Goal: Book appointment/travel/reservation

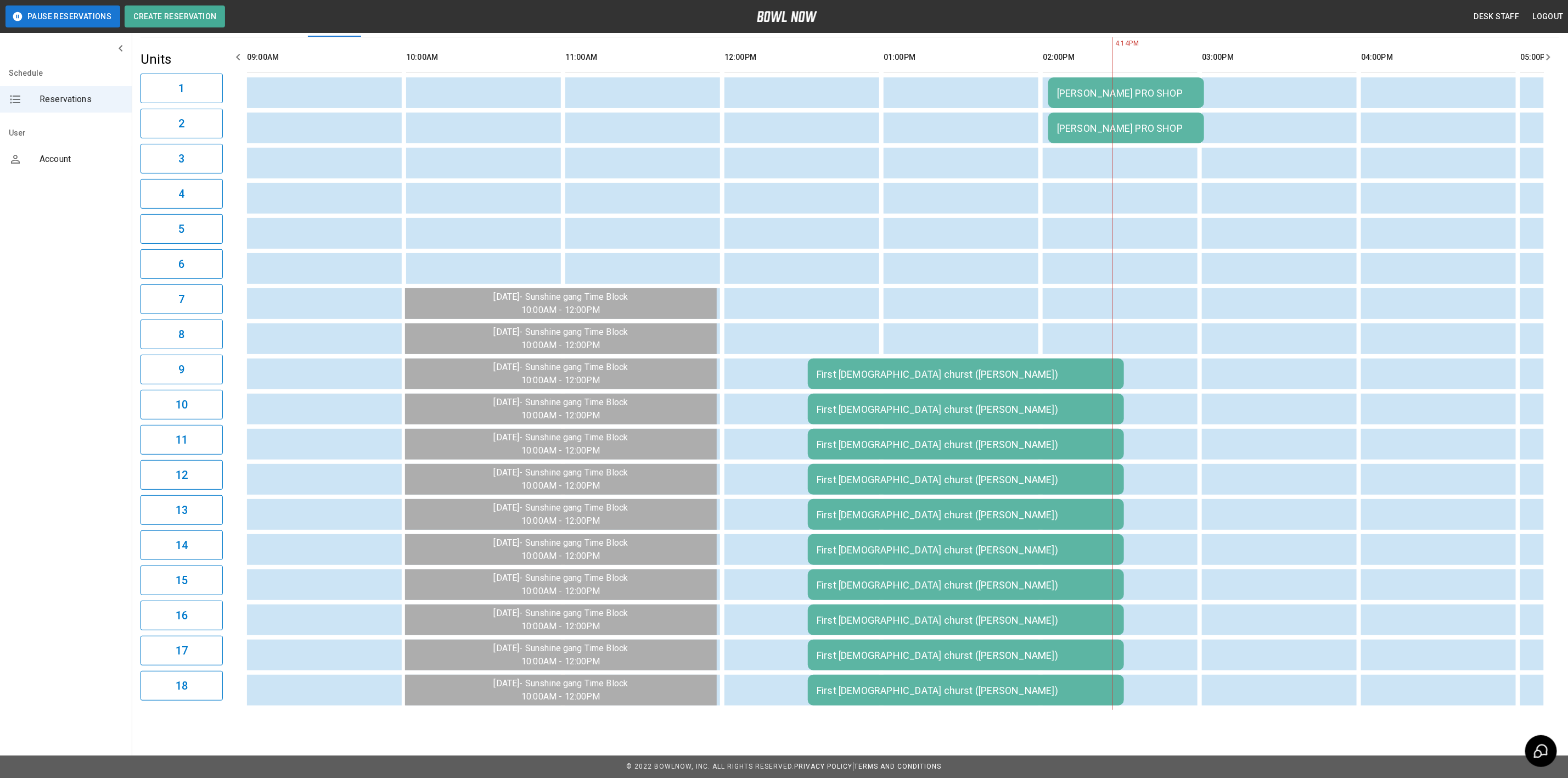
scroll to position [0, 796]
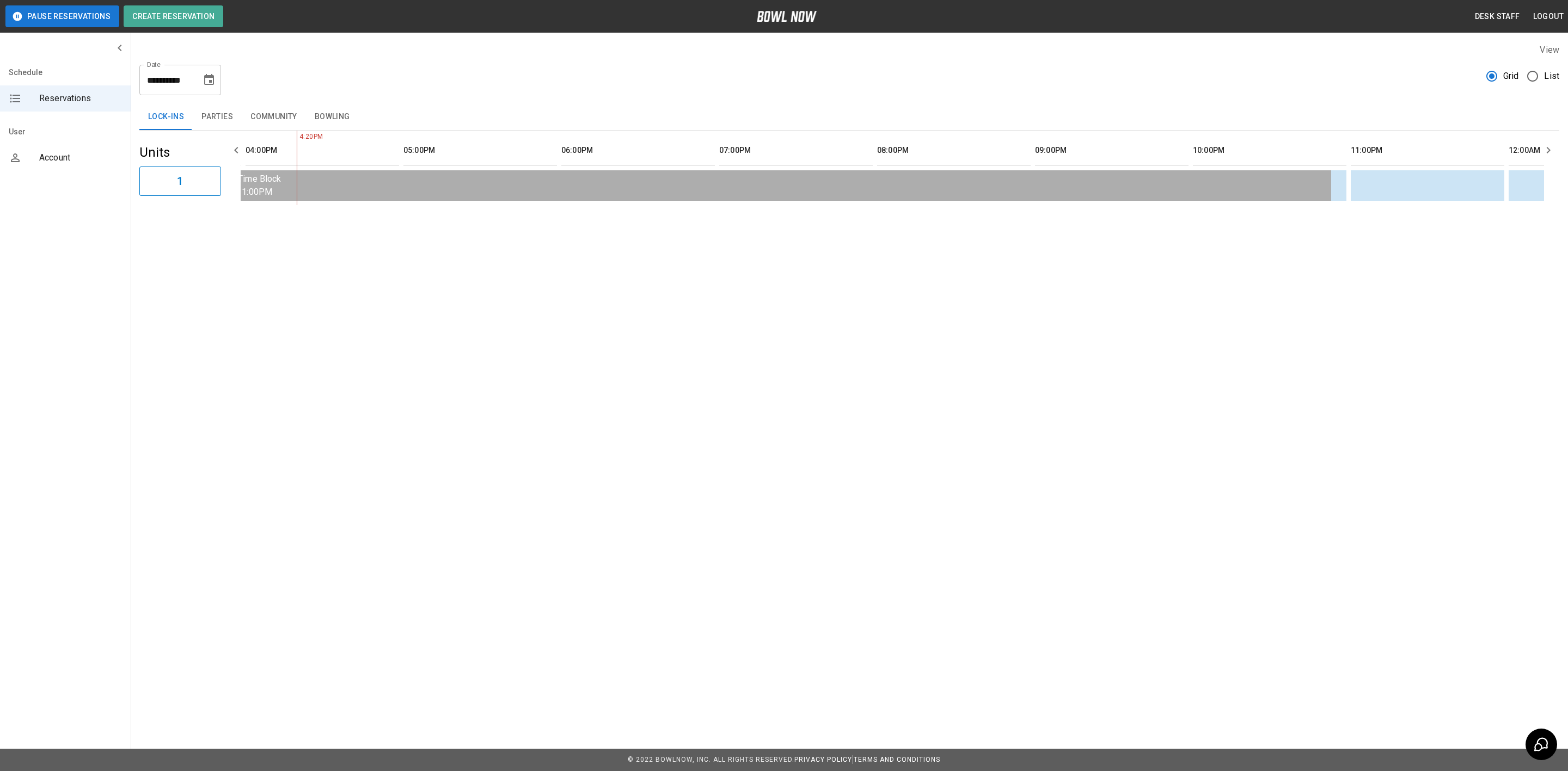
click at [338, 115] on button "Bowling" at bounding box center [332, 117] width 53 height 26
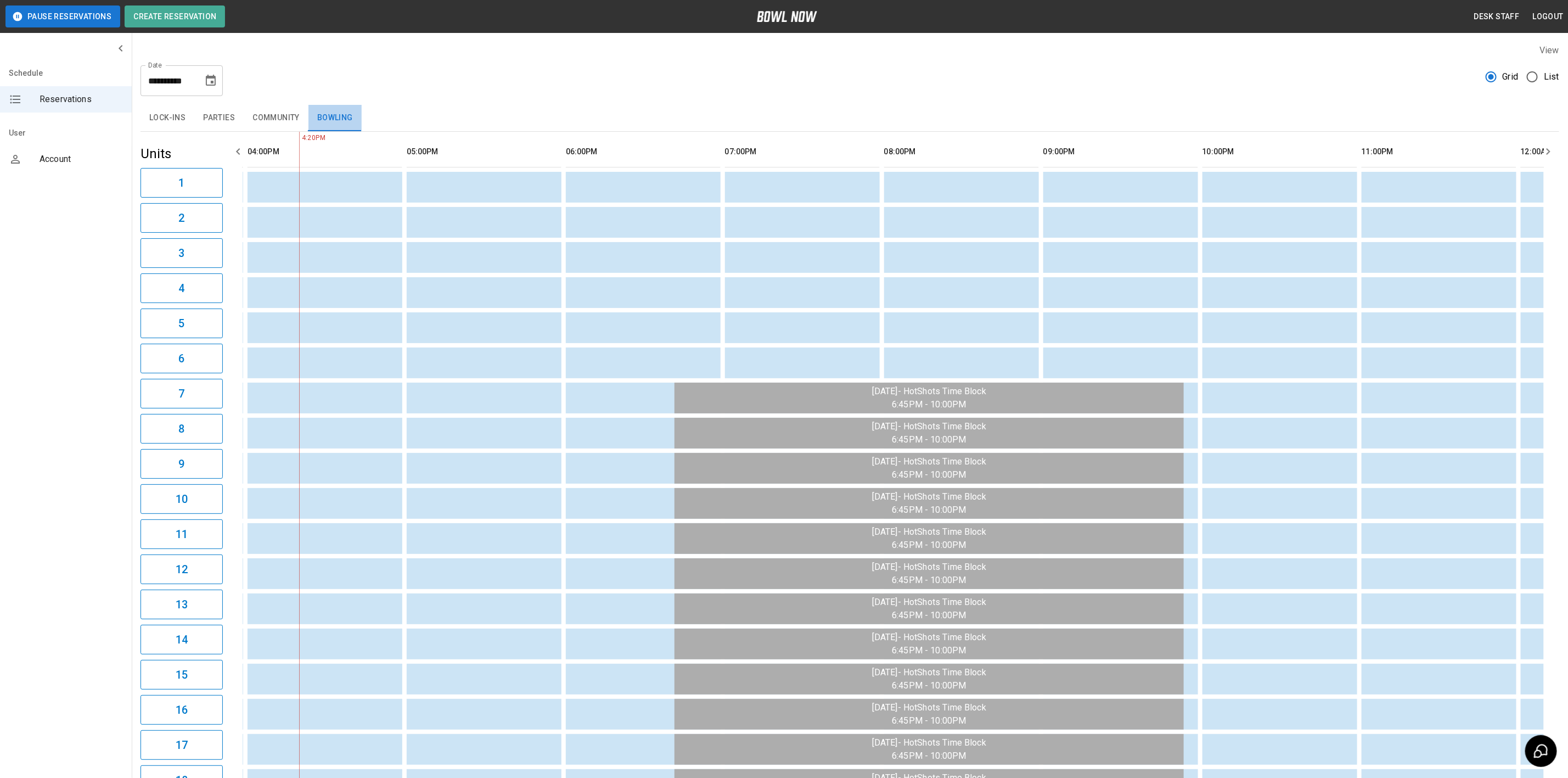
click at [321, 117] on button "Bowling" at bounding box center [335, 118] width 53 height 26
click at [254, 118] on button "Community" at bounding box center [276, 118] width 65 height 26
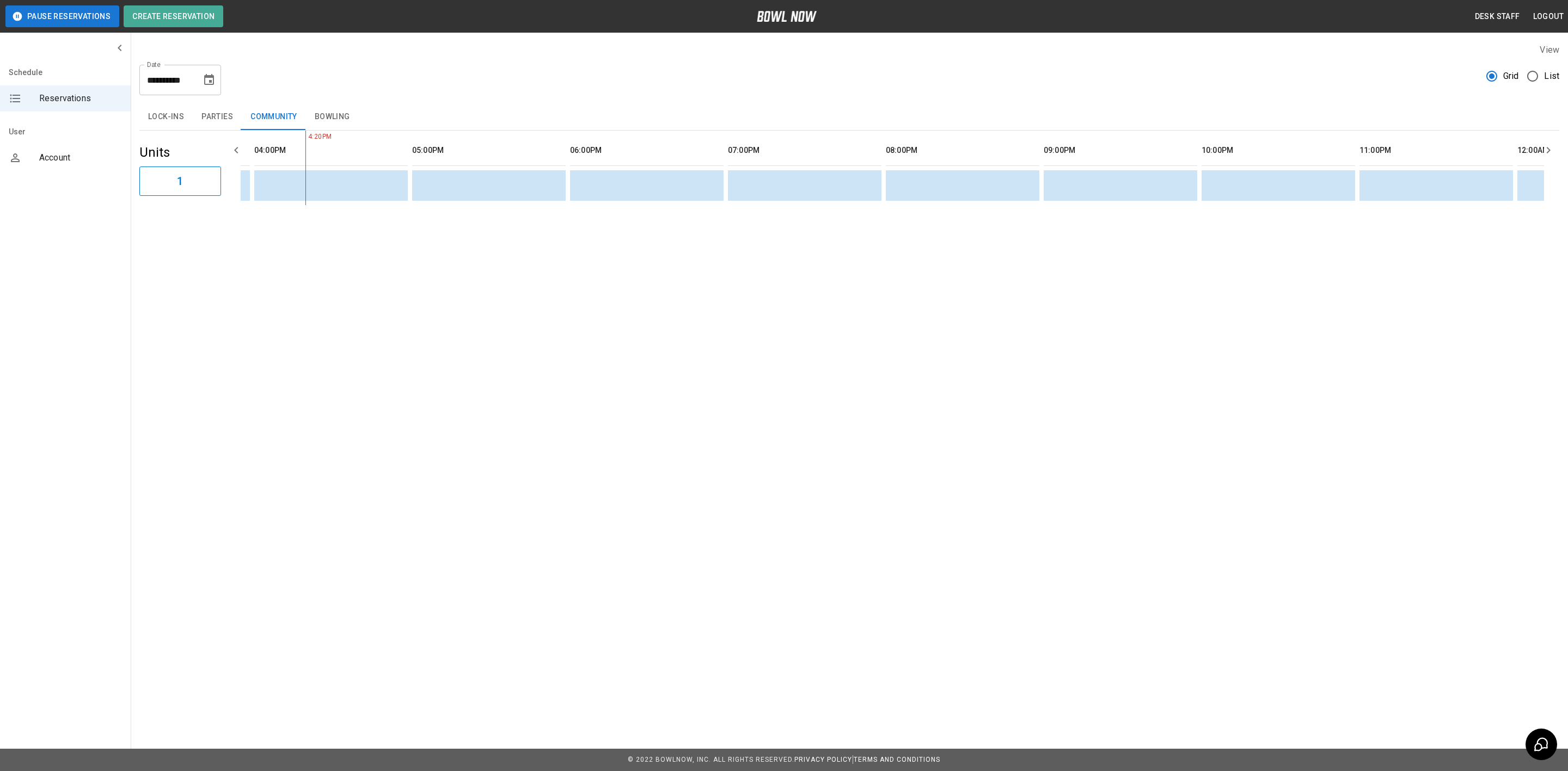
click at [338, 128] on button "Bowling" at bounding box center [332, 117] width 53 height 26
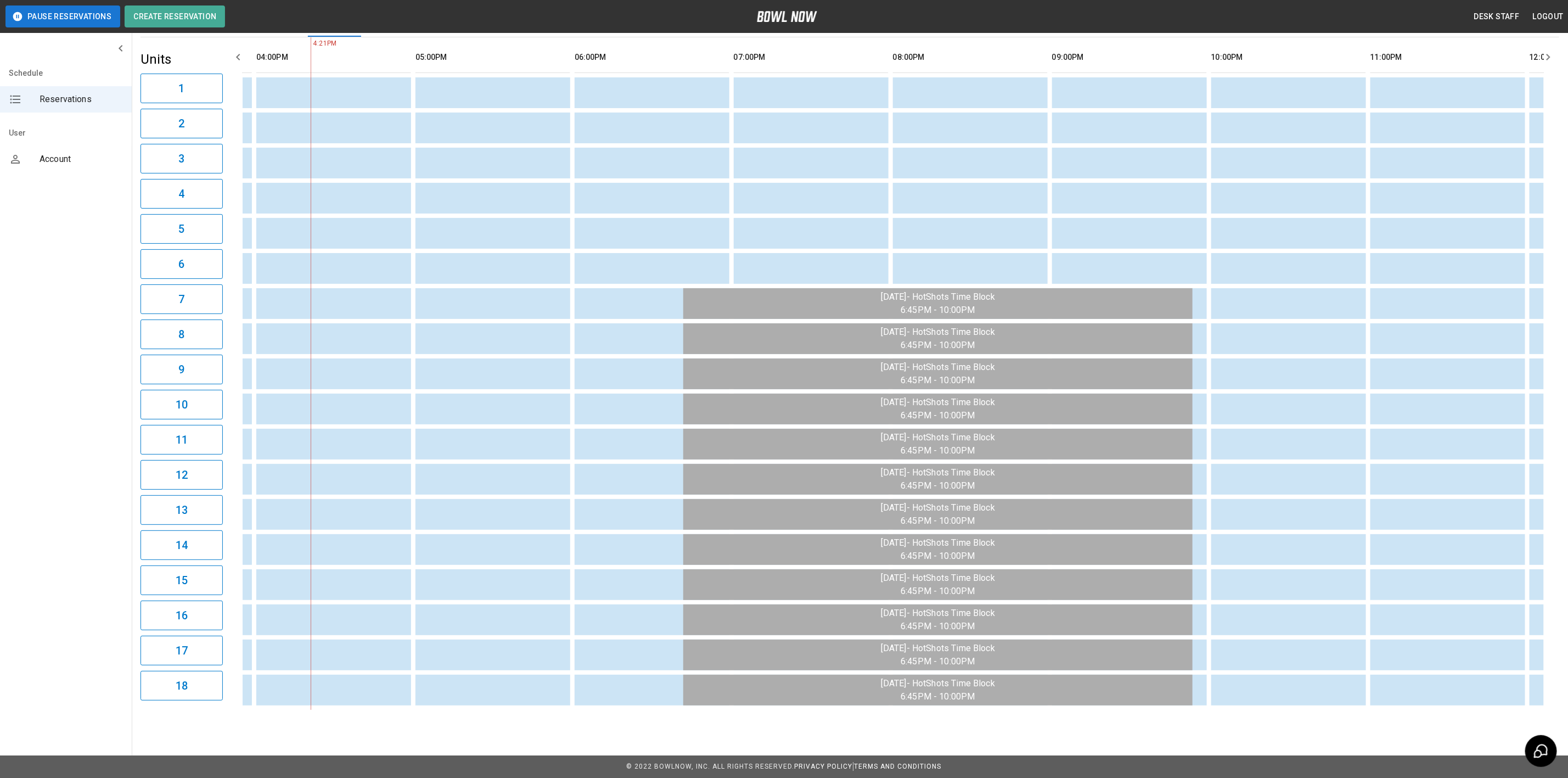
scroll to position [0, 974]
